Goal: Information Seeking & Learning: Learn about a topic

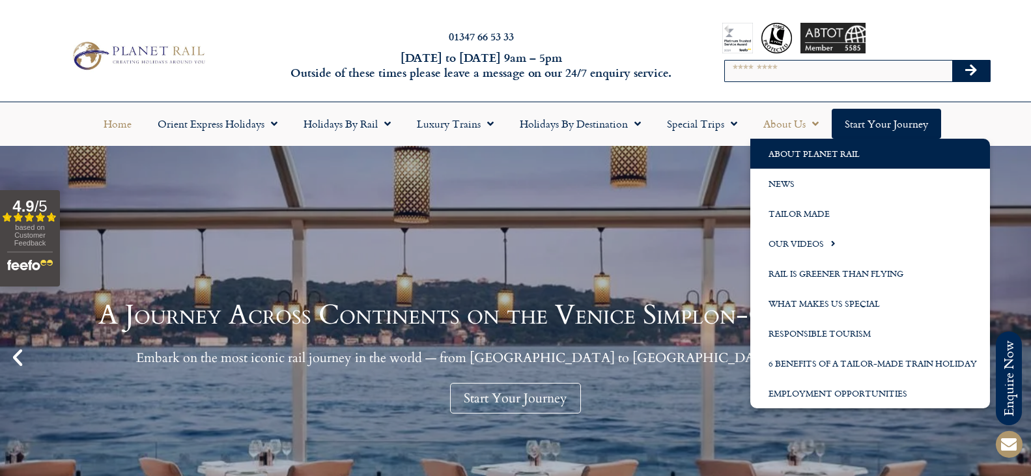
click at [802, 149] on link "About Planet Rail" at bounding box center [870, 154] width 240 height 30
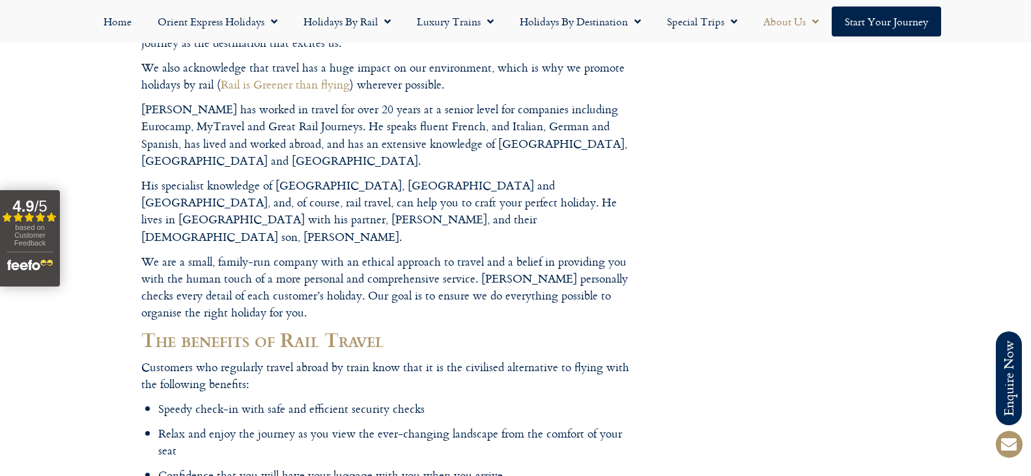
scroll to position [195, 0]
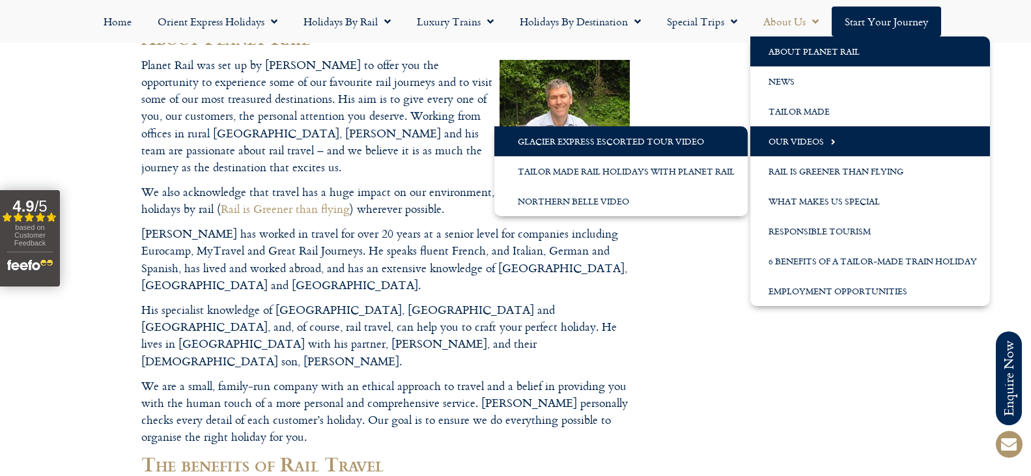
click at [670, 145] on link "Glacier Express Escorted Tour Video" at bounding box center [620, 141] width 253 height 30
click at [552, 144] on link "Glacier Express Escorted Tour Video" at bounding box center [620, 141] width 253 height 30
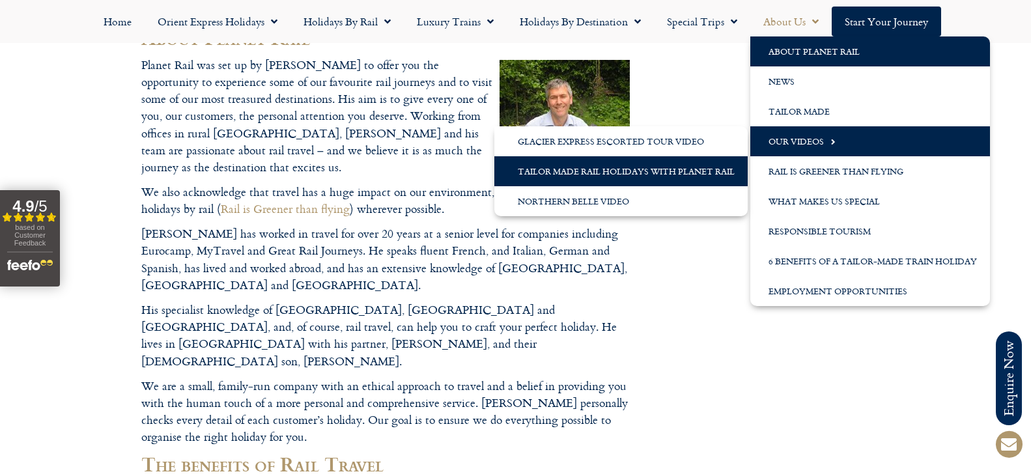
click at [543, 174] on link "Tailor Made Rail Holidays with Planet Rail" at bounding box center [620, 171] width 253 height 30
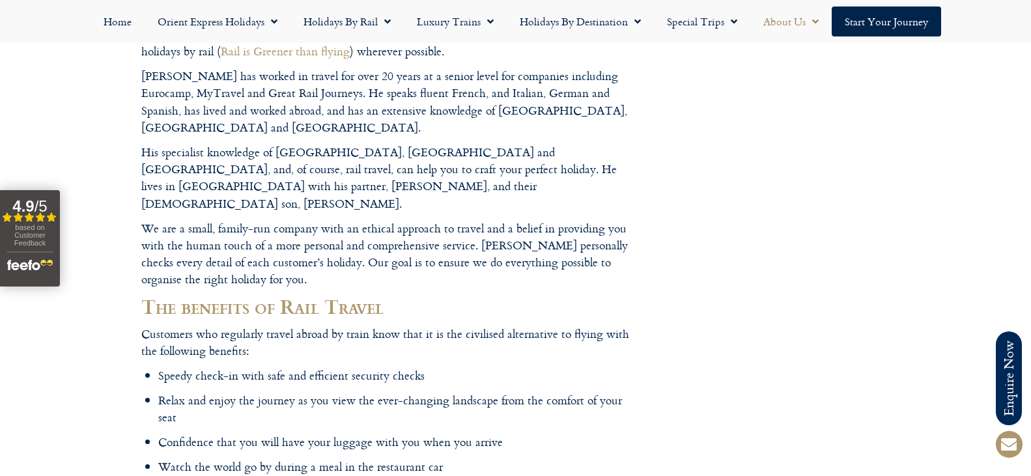
scroll to position [0, 0]
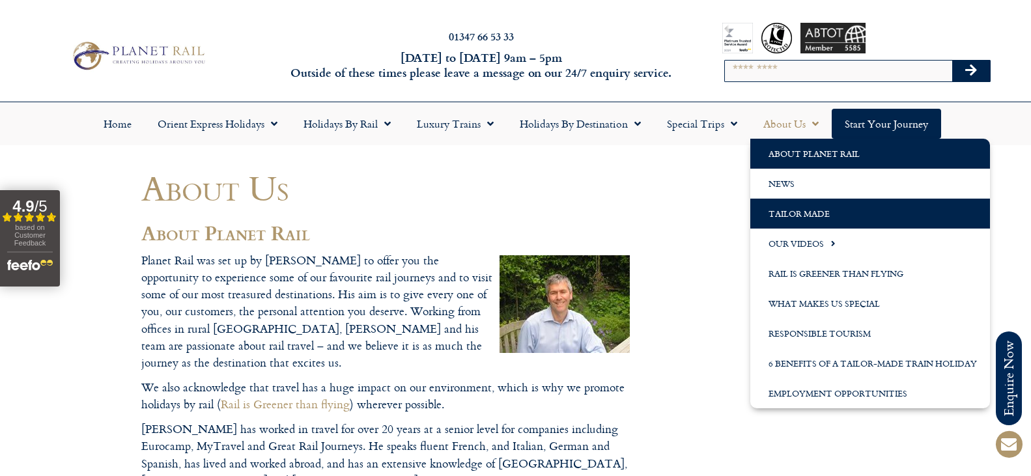
click at [766, 212] on link "Tailor Made" at bounding box center [870, 214] width 240 height 30
